Goal: Transaction & Acquisition: Book appointment/travel/reservation

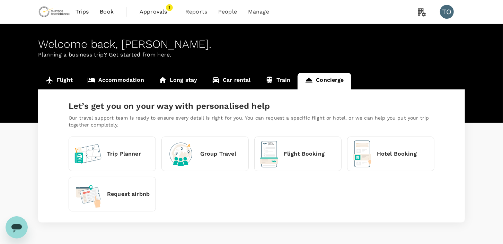
click at [103, 10] on span "Book" at bounding box center [107, 12] width 14 height 8
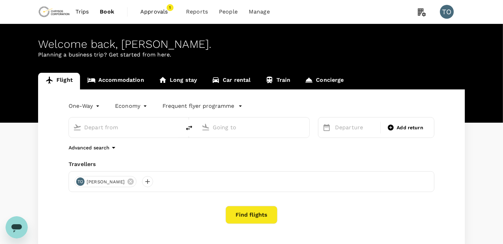
type input "[GEOGRAPHIC_DATA], [GEOGRAPHIC_DATA] (any)"
click at [147, 126] on input "Kinshasa, Democratic Republic of the Congo (any)" at bounding box center [125, 127] width 82 height 11
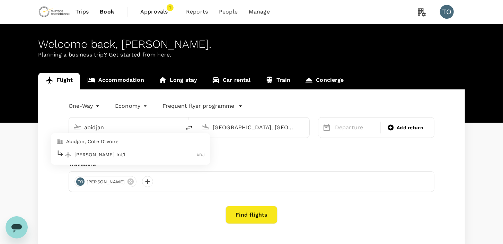
click at [98, 156] on p "Félix-Houphouët-Boigny Int'l" at bounding box center [135, 154] width 122 height 7
type input "Félix-Houphouët-Boigny Int'l (ABJ)"
click at [243, 129] on input "Dar Es Salaam, Tanzania (any)" at bounding box center [254, 127] width 82 height 11
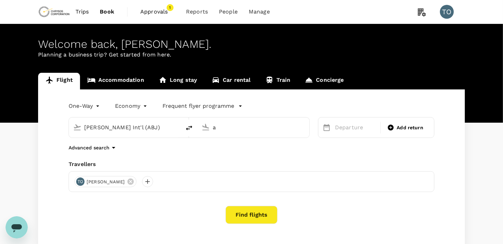
scroll to position [0, 0]
click at [210, 140] on p "Accra, Ghana" at bounding box center [264, 141] width 139 height 7
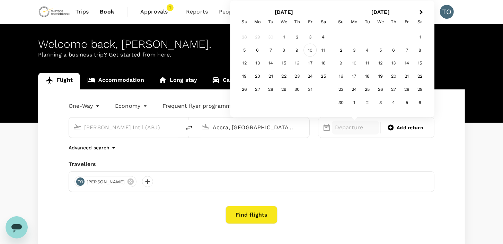
type input "Accra, Ghana (any)"
click at [309, 54] on div "10" at bounding box center [310, 50] width 13 height 13
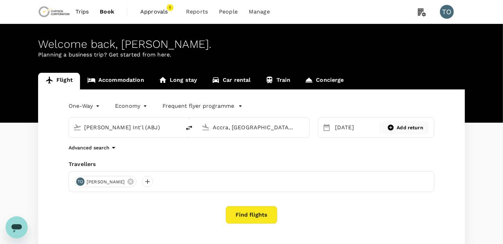
click at [405, 125] on span "Add return" at bounding box center [410, 127] width 27 height 7
type input "roundtrip"
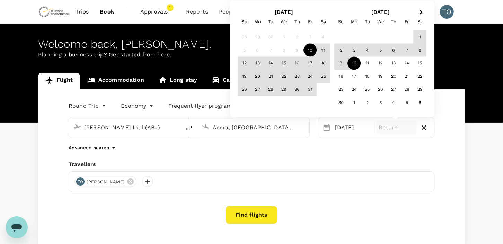
click at [353, 65] on div "10" at bounding box center [353, 63] width 13 height 13
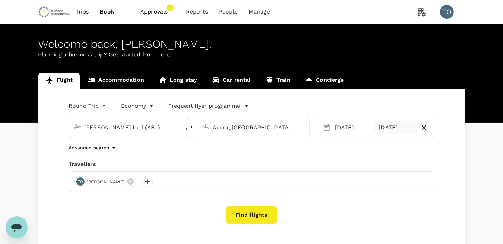
click at [219, 146] on div "Advanced search" at bounding box center [252, 147] width 366 height 8
click at [247, 215] on button "Find flights" at bounding box center [252, 215] width 52 height 18
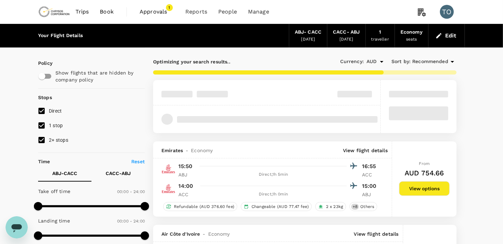
type input "360"
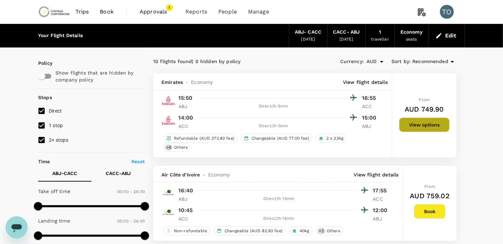
click at [429, 121] on button "View options" at bounding box center [424, 124] width 51 height 15
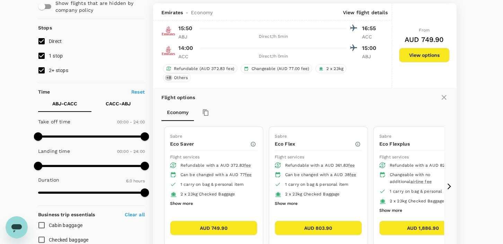
scroll to position [73, 0]
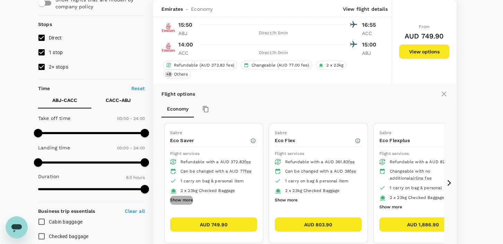
click at [186, 199] on button "Show more" at bounding box center [181, 200] width 23 height 9
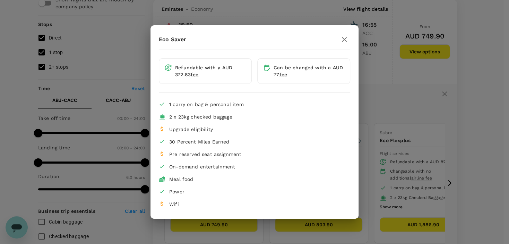
click at [383, 98] on div "Eco Saver Refundable with a AUD 372.83 fee Can be changed with a AUD 77 fee 1 c…" at bounding box center [254, 122] width 509 height 244
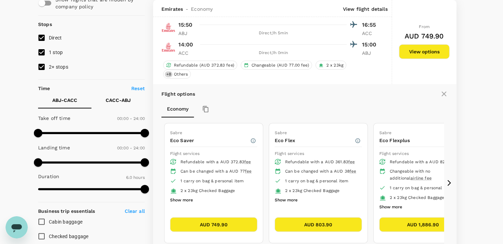
click at [291, 197] on button "Show more" at bounding box center [286, 200] width 23 height 9
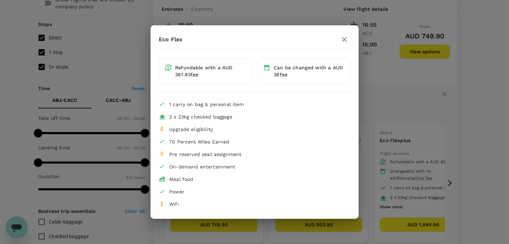
click at [403, 93] on div "Eco Flex Refundable with a AUD 361.83 fee Can be changed with a AUD 38 fee 1 ca…" at bounding box center [254, 122] width 509 height 244
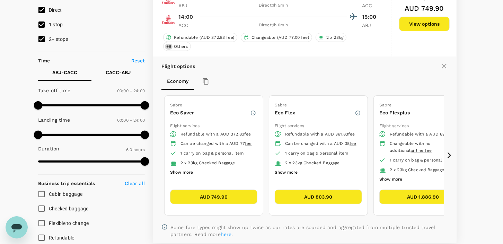
scroll to position [142, 0]
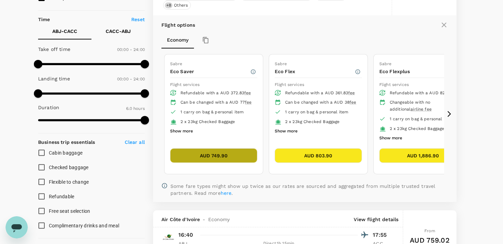
click at [212, 148] on button "AUD 749.90" at bounding box center [213, 155] width 87 height 15
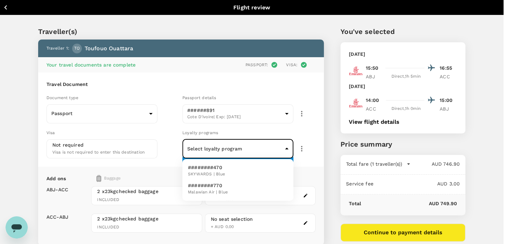
click at [285, 146] on body "Back to flight results Flight review Traveller(s) Traveller 1 : TO Toufouo Ouat…" at bounding box center [254, 167] width 509 height 334
click at [222, 170] on p "########470" at bounding box center [206, 167] width 37 height 7
type input "43a7cb97-d8ef-4665-847e-fd41369fe040"
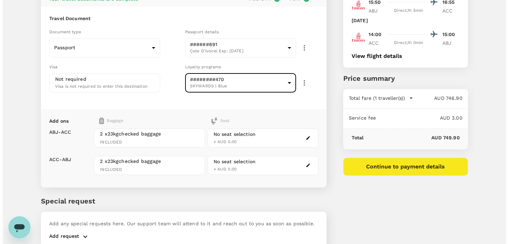
scroll to position [69, 0]
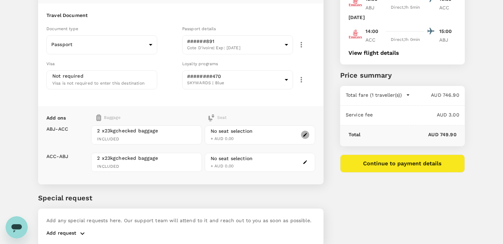
click at [305, 134] on icon "button" at bounding box center [305, 135] width 4 height 4
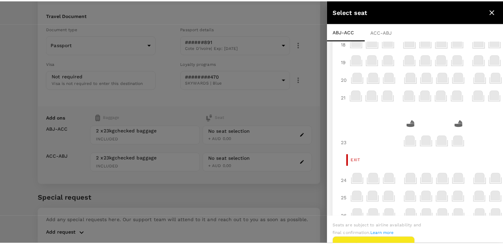
scroll to position [0, 0]
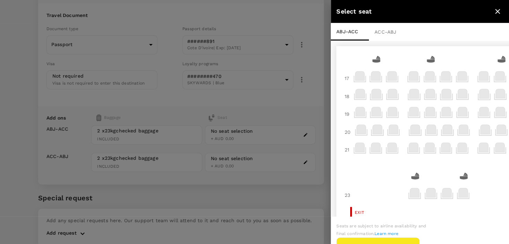
click at [497, 10] on icon "close" at bounding box center [497, 11] width 8 height 8
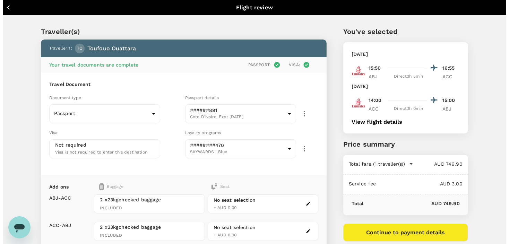
scroll to position [96, 0]
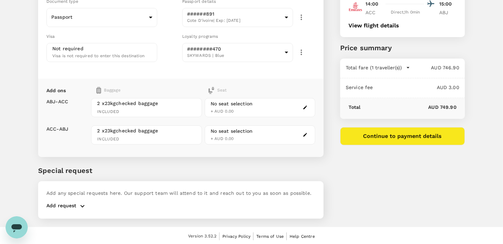
click at [394, 137] on button "Continue to payment details" at bounding box center [402, 136] width 125 height 18
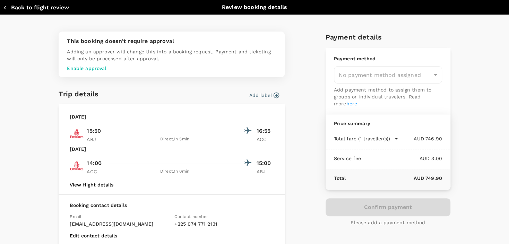
type input "9c4289b1-14a3-4119-8736-521306e5ca8f"
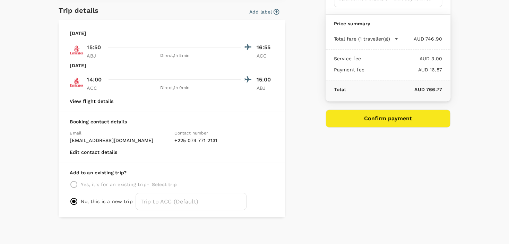
scroll to position [87, 0]
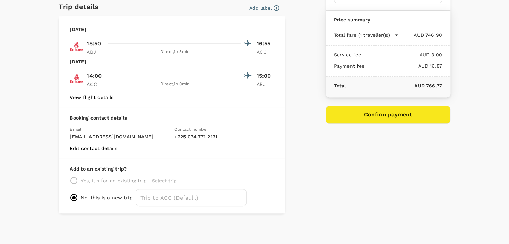
click at [383, 112] on button "Confirm payment" at bounding box center [387, 115] width 125 height 18
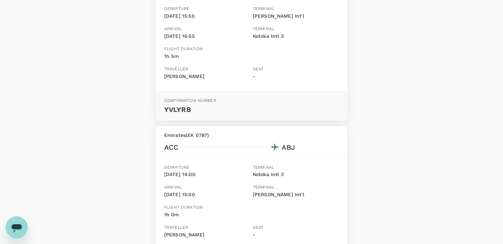
scroll to position [237, 0]
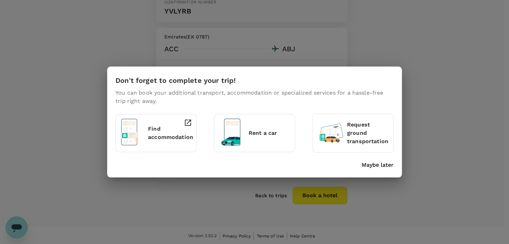
click at [418, 153] on div "Don't forget to complete your trip! You can book your additional transport, acc…" at bounding box center [254, 122] width 509 height 244
click at [247, 211] on div "Don't forget to complete your trip! You can book your additional transport, acc…" at bounding box center [254, 122] width 509 height 244
click at [335, 191] on div "Don't forget to complete your trip! You can book your additional transport, acc…" at bounding box center [254, 122] width 509 height 244
click at [370, 165] on p "Maybe later" at bounding box center [377, 165] width 32 height 8
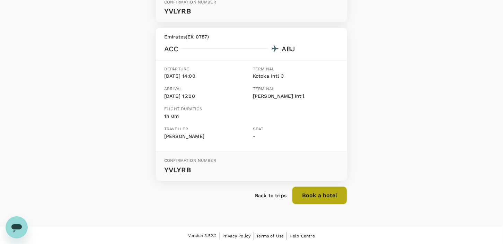
click at [322, 193] on button "Book a hotel" at bounding box center [319, 195] width 55 height 18
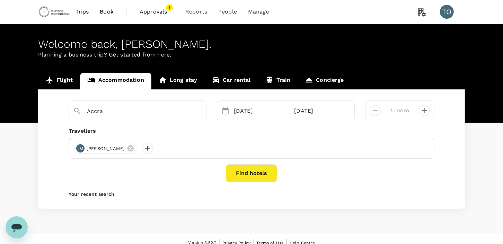
type input "Accra Luxury Apartments"
click at [247, 168] on button "Find hotels" at bounding box center [251, 173] width 51 height 18
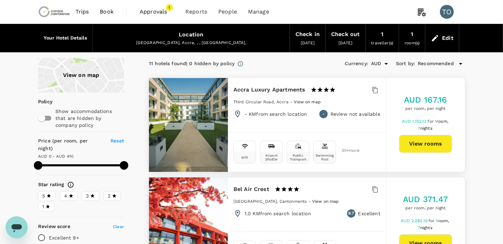
click at [422, 141] on button "View rooms" at bounding box center [425, 144] width 53 height 18
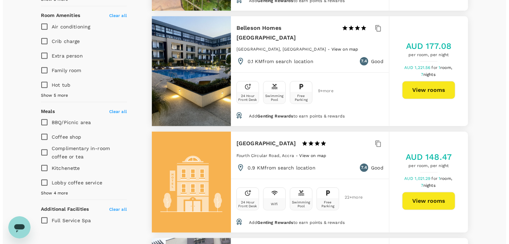
scroll to position [485, 0]
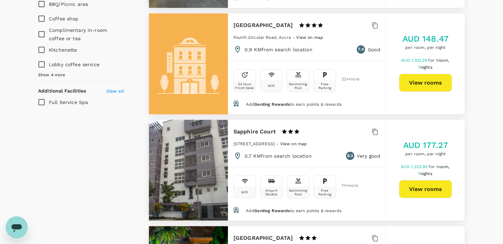
type input "409"
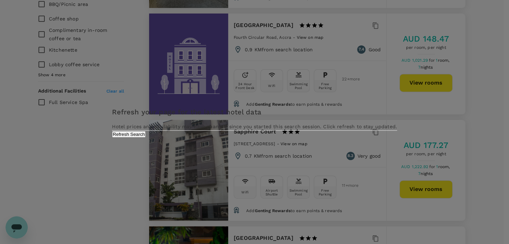
click at [146, 138] on button "Refresh Search" at bounding box center [129, 134] width 34 height 7
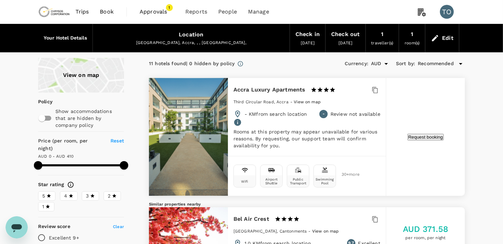
click at [445, 36] on div "Edit" at bounding box center [447, 38] width 11 height 10
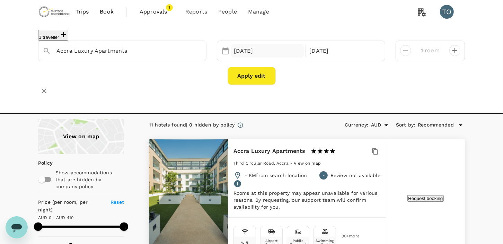
click at [245, 53] on div "18 Oct" at bounding box center [267, 51] width 73 height 14
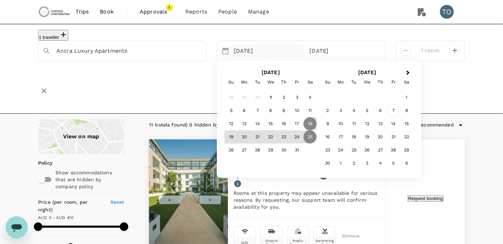
click at [394, 112] on div "7" at bounding box center [393, 110] width 13 height 13
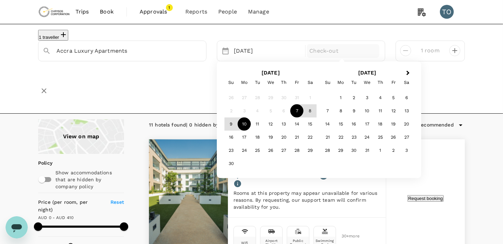
click at [244, 130] on div "10" at bounding box center [244, 123] width 13 height 13
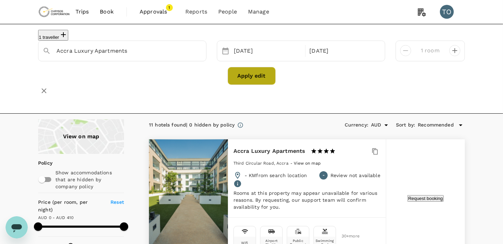
click at [248, 76] on button "Apply edit" at bounding box center [252, 76] width 48 height 18
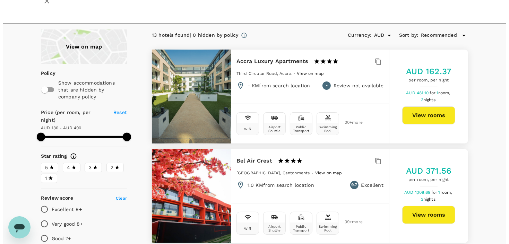
scroll to position [34, 0]
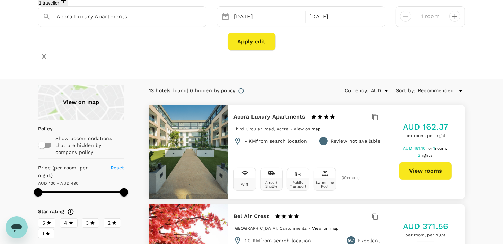
click at [432, 168] on button "View rooms" at bounding box center [425, 171] width 53 height 18
type input "489.67"
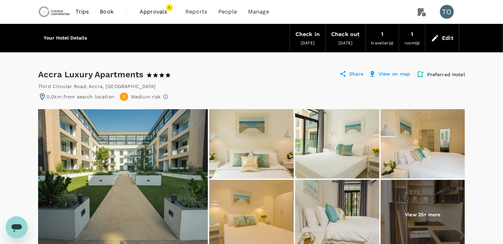
click at [442, 34] on div "Edit" at bounding box center [442, 38] width 34 height 24
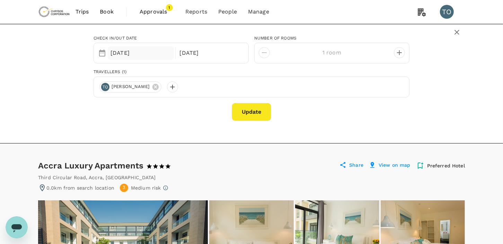
click at [132, 50] on div "18 Oct" at bounding box center [141, 53] width 66 height 14
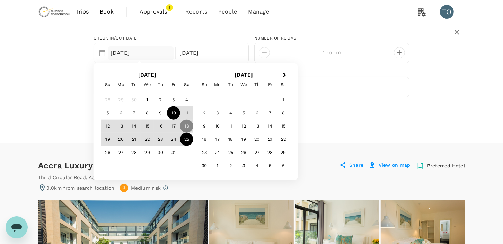
click at [176, 113] on div "10" at bounding box center [173, 112] width 13 height 13
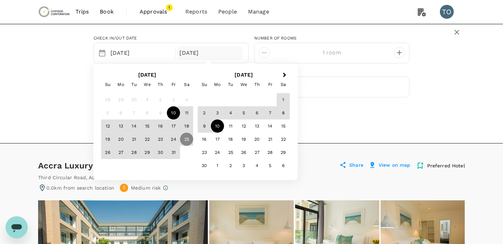
click at [219, 125] on div "10" at bounding box center [217, 126] width 13 height 13
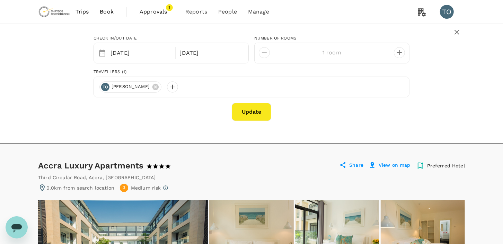
click at [251, 112] on button "Update" at bounding box center [251, 112] width 39 height 18
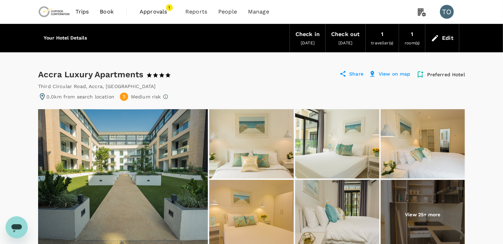
click at [445, 36] on div "Edit" at bounding box center [447, 38] width 11 height 10
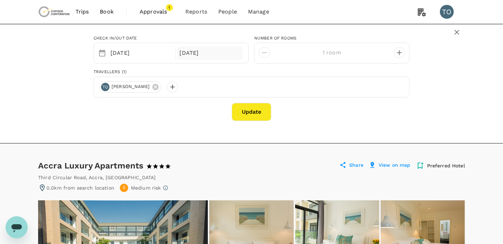
click at [199, 53] on div "10 Nov" at bounding box center [210, 53] width 66 height 14
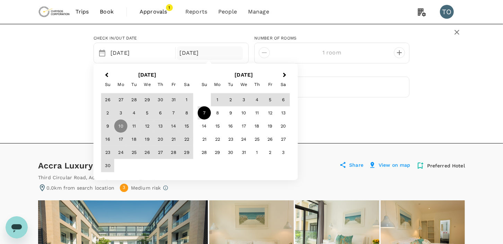
click at [205, 113] on div "7" at bounding box center [204, 112] width 13 height 13
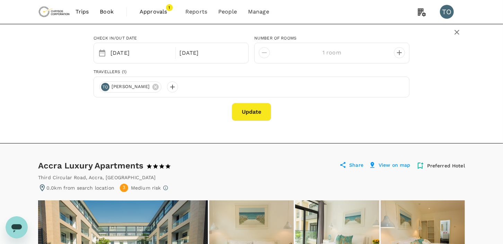
click at [203, 60] on div "10 Oct Selected date: Sunday, December 7th, 2025 07 Dec" at bounding box center [171, 53] width 155 height 21
click at [193, 54] on div "07 Dec" at bounding box center [210, 53] width 66 height 14
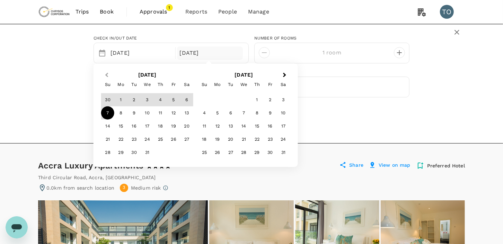
click at [105, 73] on button "Previous Month" at bounding box center [105, 75] width 11 height 11
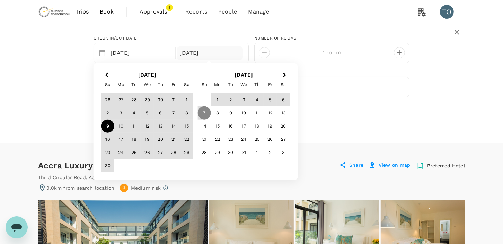
click at [108, 128] on div "9" at bounding box center [107, 126] width 13 height 13
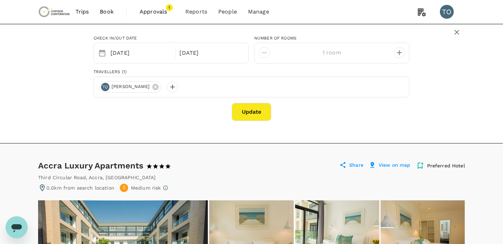
click at [249, 111] on button "Update" at bounding box center [251, 112] width 39 height 18
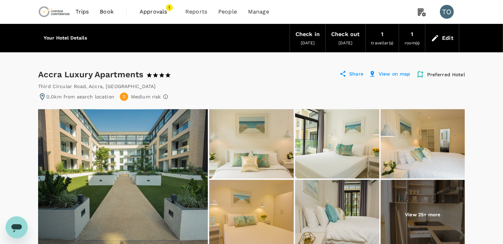
click at [441, 35] on div "Edit" at bounding box center [442, 38] width 34 height 24
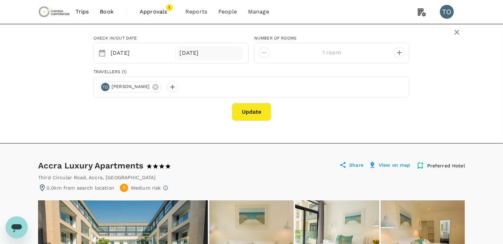
click at [199, 52] on div "09 Nov" at bounding box center [210, 53] width 66 height 14
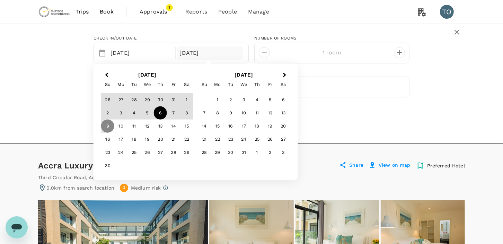
click at [160, 113] on div "6" at bounding box center [160, 112] width 13 height 13
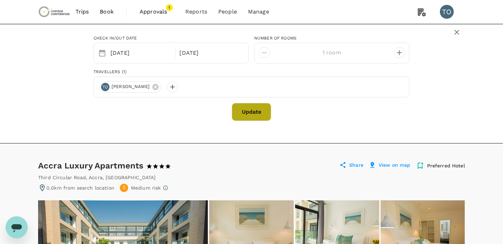
click at [252, 111] on button "Update" at bounding box center [251, 112] width 39 height 18
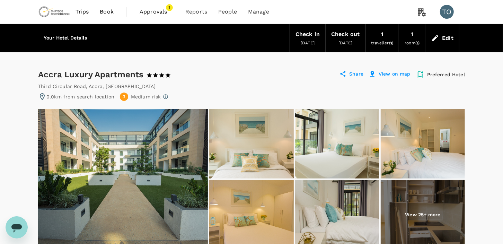
click at [446, 37] on div "Edit" at bounding box center [447, 38] width 11 height 10
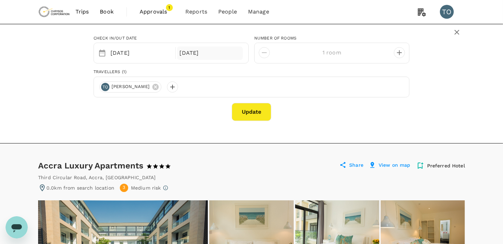
click at [200, 52] on div "06 Nov" at bounding box center [210, 53] width 66 height 14
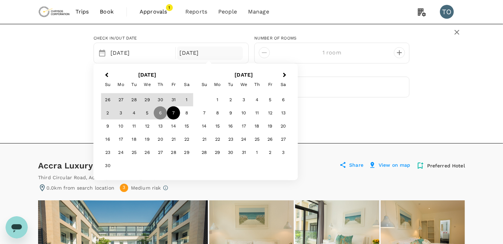
click at [175, 109] on div "7" at bounding box center [173, 112] width 13 height 13
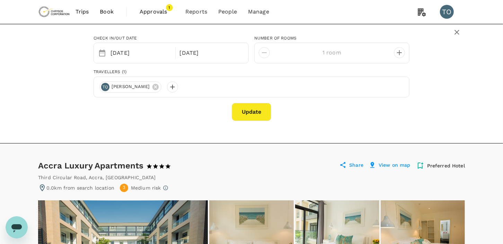
click at [247, 109] on button "Update" at bounding box center [251, 112] width 39 height 18
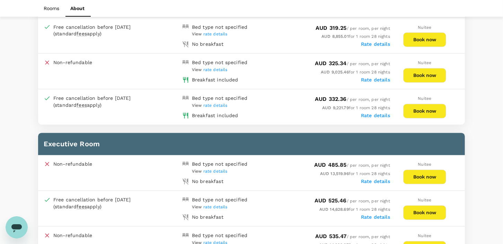
scroll to position [759, 0]
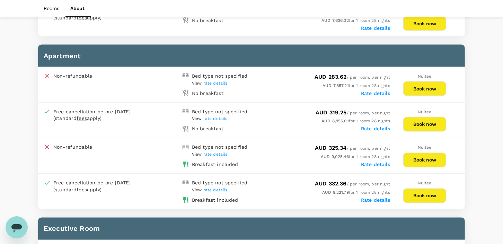
click at [424, 153] on button "Book now" at bounding box center [424, 160] width 43 height 15
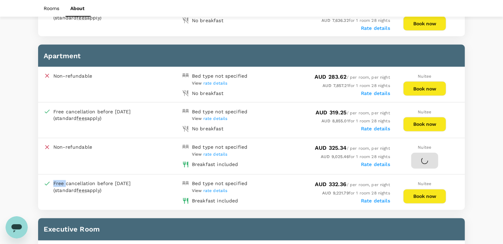
click at [424, 153] on div at bounding box center [424, 161] width 27 height 16
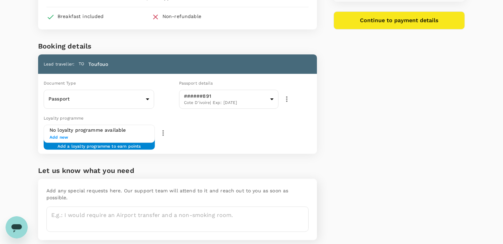
scroll to position [121, 0]
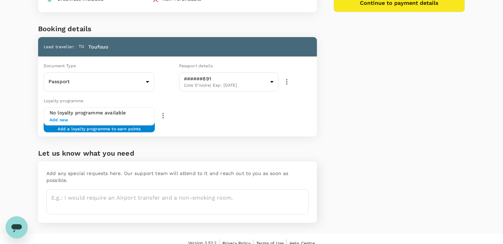
click at [14, 227] on icon "Open messaging window" at bounding box center [16, 228] width 10 height 8
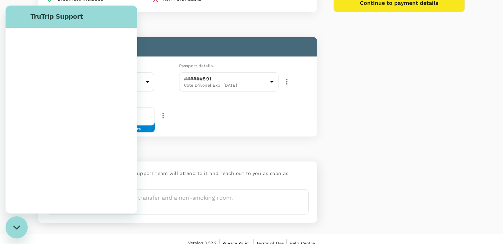
scroll to position [0, 0]
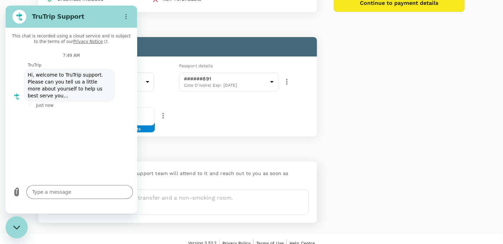
click at [364, 145] on div "Price Summary Total 28 night(s) x 1 room(s) AUD 9,025.46 Service fee AUD 3.00 T…" at bounding box center [391, 64] width 148 height 340
click at [343, 157] on div "Price Summary Total 28 night(s) x 1 room(s) AUD 9,025.46 Service fee AUD 3.00 T…" at bounding box center [391, 64] width 148 height 340
click at [15, 227] on icon "Close messaging window" at bounding box center [16, 227] width 7 height 5
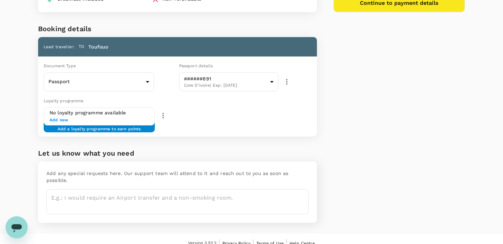
click at [343, 146] on div "Price Summary Total 28 night(s) x 1 room(s) AUD 9,025.46 Service fee AUD 3.00 T…" at bounding box center [391, 64] width 148 height 340
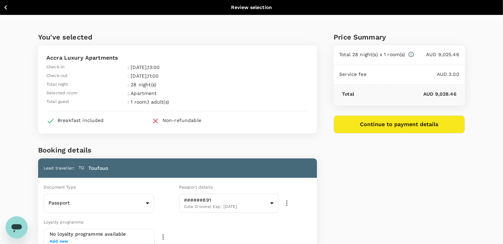
type textarea "x"
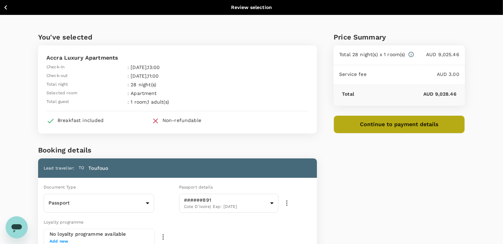
click at [406, 122] on button "Continue to payment details" at bounding box center [399, 124] width 131 height 18
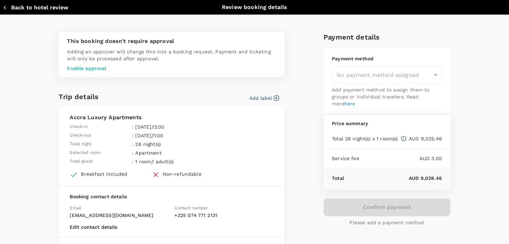
type input "9c4289b1-14a3-4119-8736-521306e5ca8f"
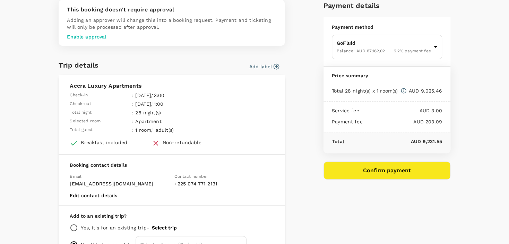
scroll to position [78, 0]
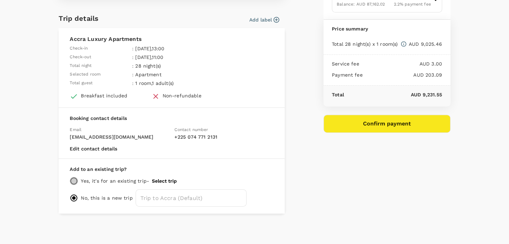
click at [72, 183] on input "radio" at bounding box center [74, 181] width 8 height 8
radio input "true"
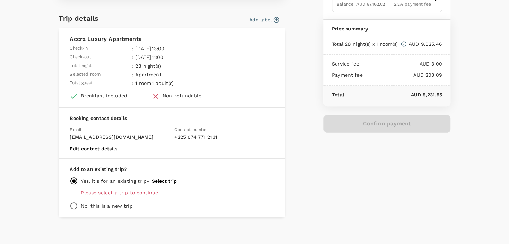
click at [70, 204] on input "radio" at bounding box center [74, 206] width 8 height 8
radio input "true"
radio input "false"
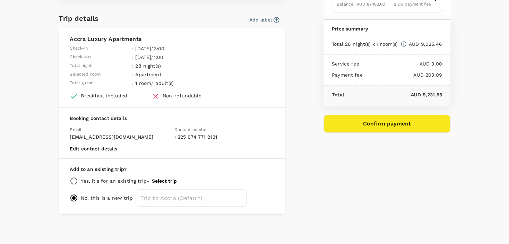
click at [388, 122] on button "Confirm payment" at bounding box center [386, 124] width 127 height 18
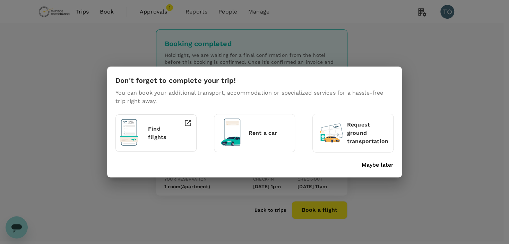
click at [376, 162] on p "Maybe later" at bounding box center [377, 165] width 32 height 8
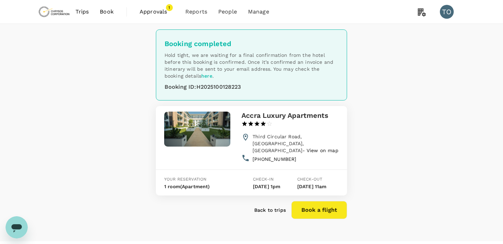
click at [91, 137] on div "Booking completed Hold tight, we are waiting for a final confirmation from the …" at bounding box center [251, 132] width 503 height 217
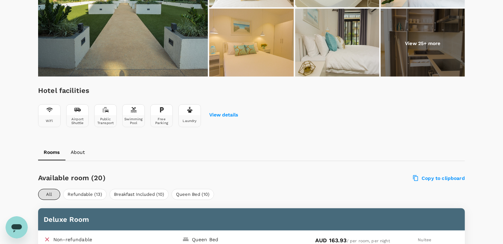
scroll to position [136, 0]
